Goal: Find specific page/section: Locate a particular part of the current website

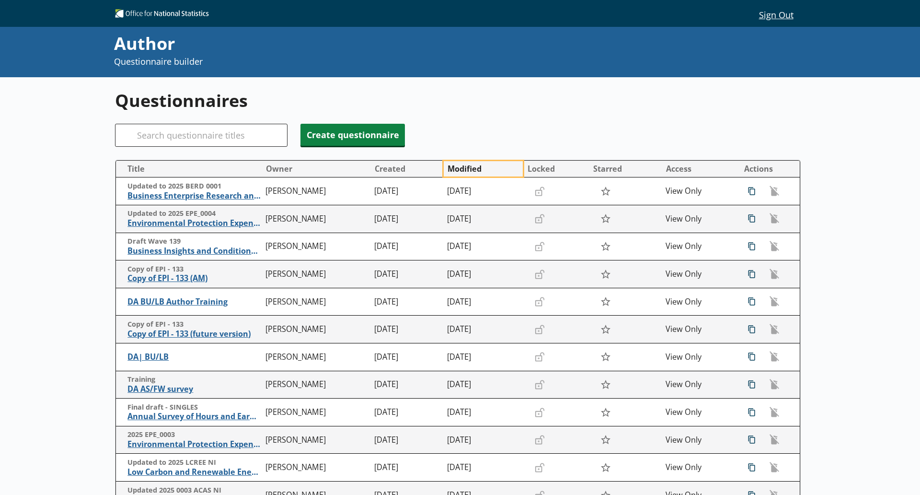
click at [464, 170] on button "Modified" at bounding box center [483, 168] width 79 height 15
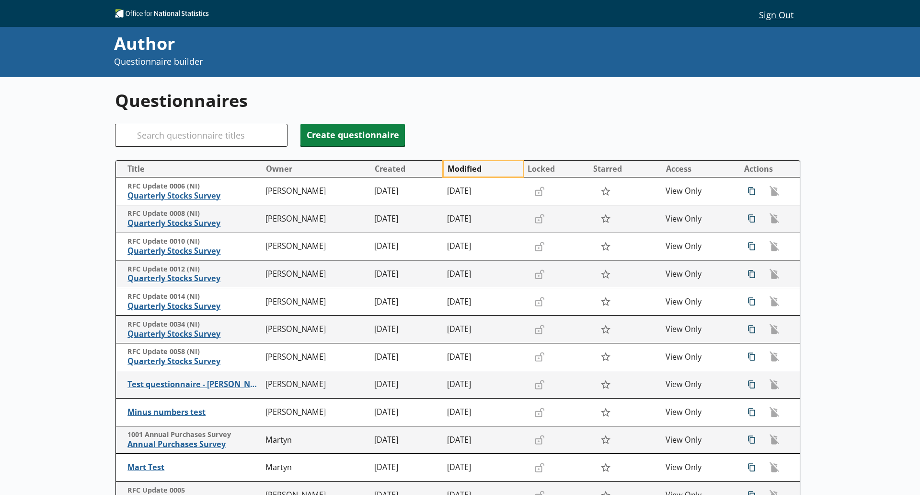
click at [464, 170] on button "Modified" at bounding box center [483, 168] width 79 height 15
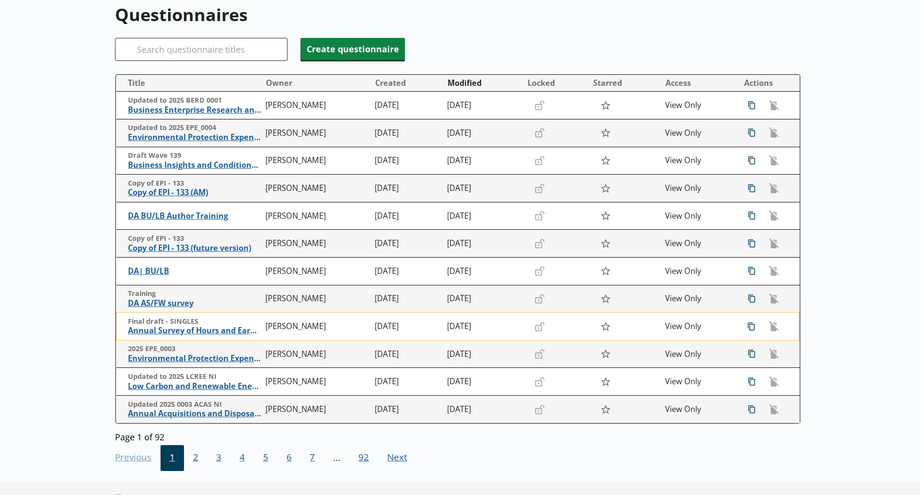
scroll to position [90, 0]
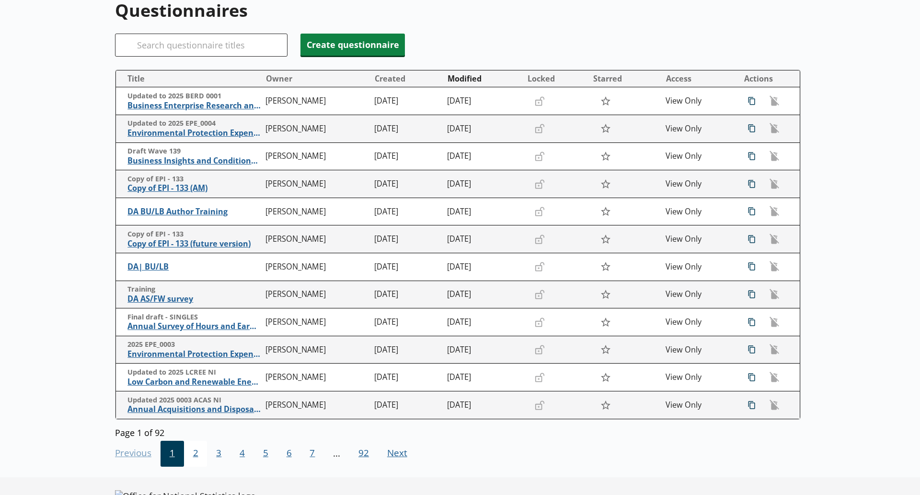
click at [197, 452] on span "2" at bounding box center [195, 453] width 23 height 26
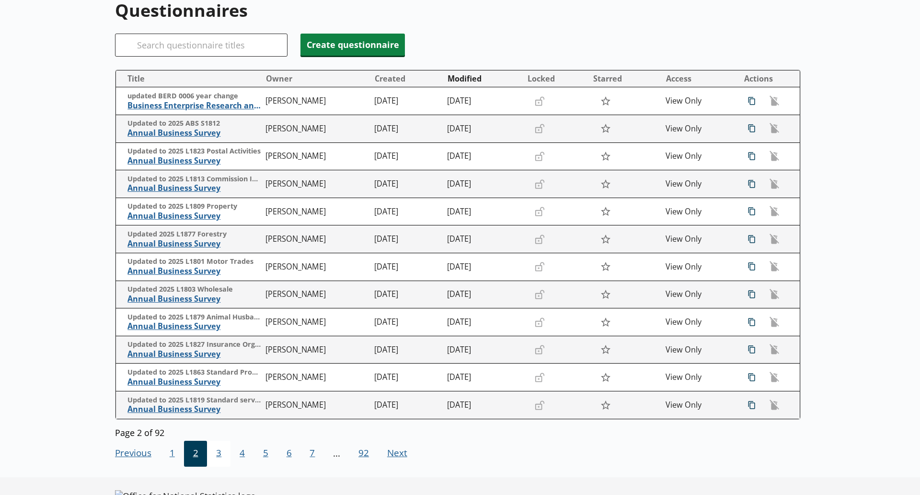
click at [220, 455] on span "3" at bounding box center [218, 453] width 23 height 26
click at [239, 457] on span "4" at bounding box center [242, 453] width 23 height 26
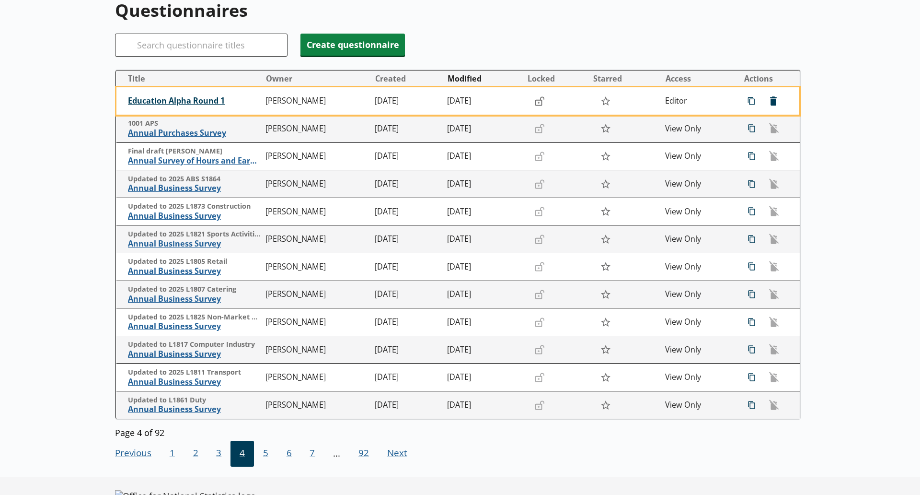
click at [189, 102] on span "Education Alpha Round 1" at bounding box center [194, 101] width 133 height 10
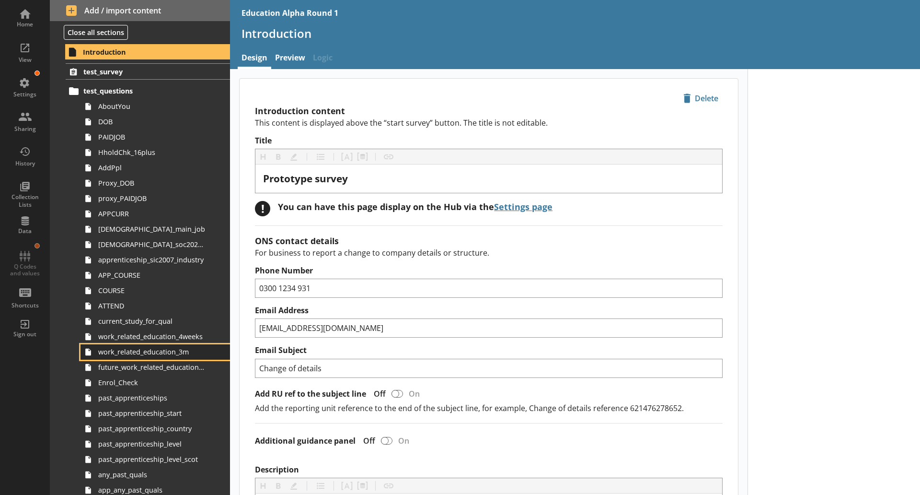
click at [143, 352] on span "work_related_education_3m" at bounding box center [151, 351] width 107 height 9
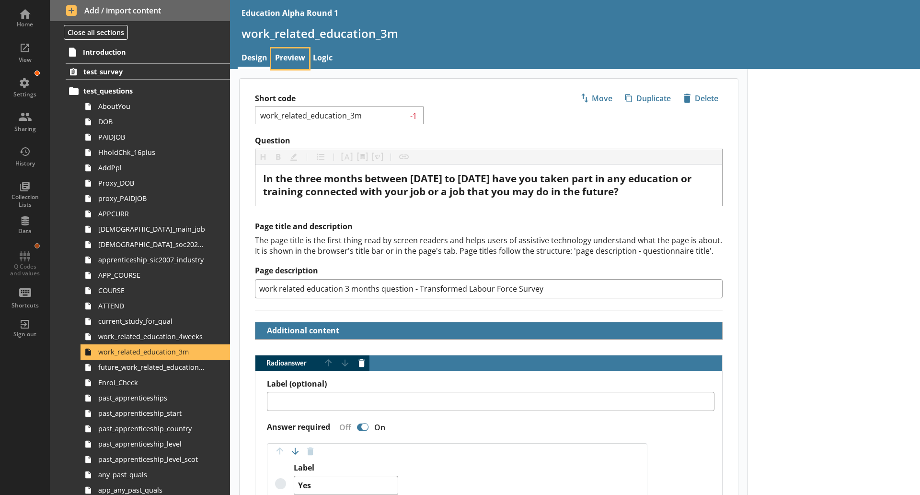
click at [292, 51] on link "Preview" at bounding box center [290, 58] width 38 height 21
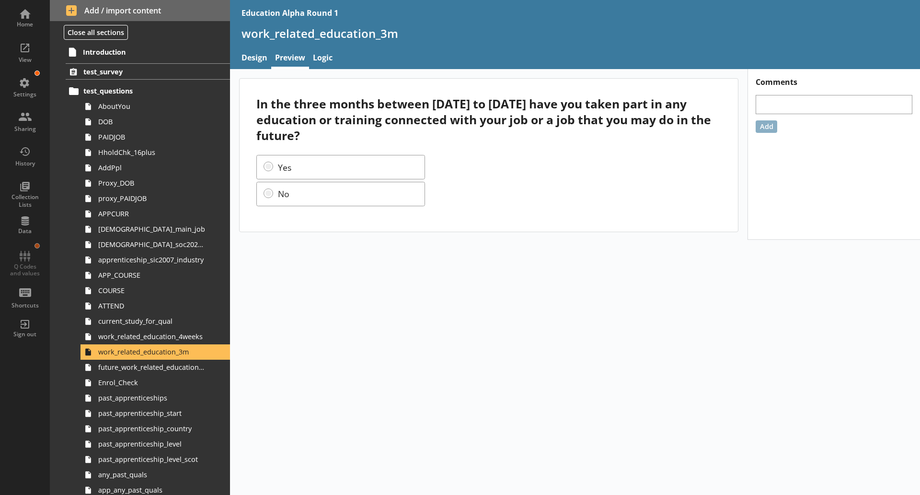
click at [760, 326] on div "In the three months between [DATE] to [DATE] have you taken part in any educati…" at bounding box center [575, 282] width 690 height 426
